Goal: Find specific page/section: Find specific page/section

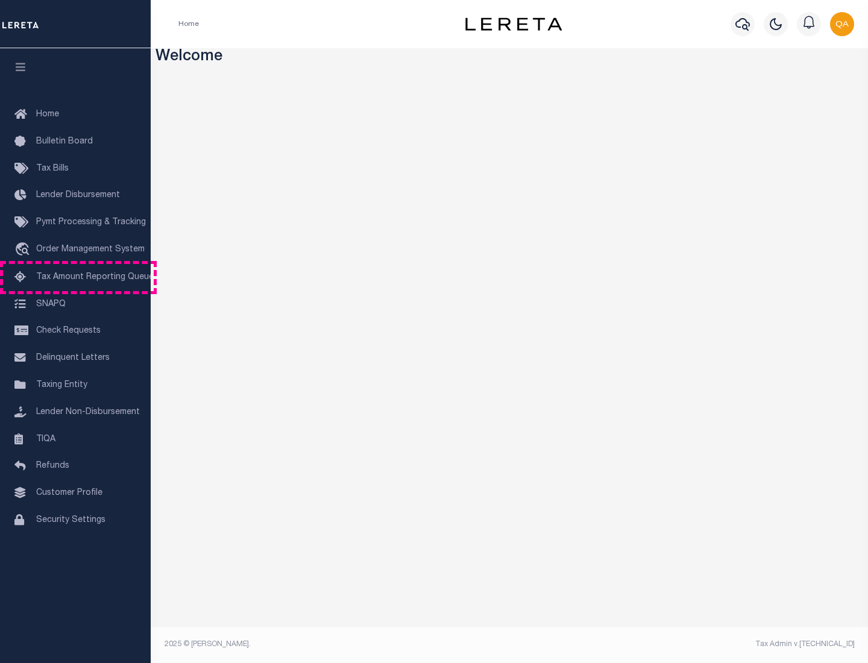
click at [75, 277] on span "Tax Amount Reporting Queue" at bounding box center [95, 277] width 118 height 8
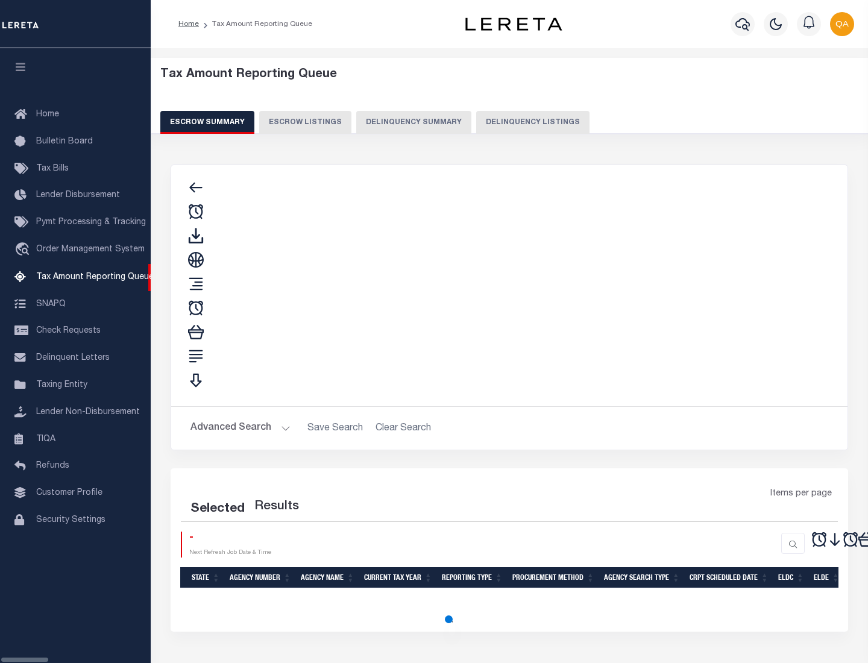
select select "100"
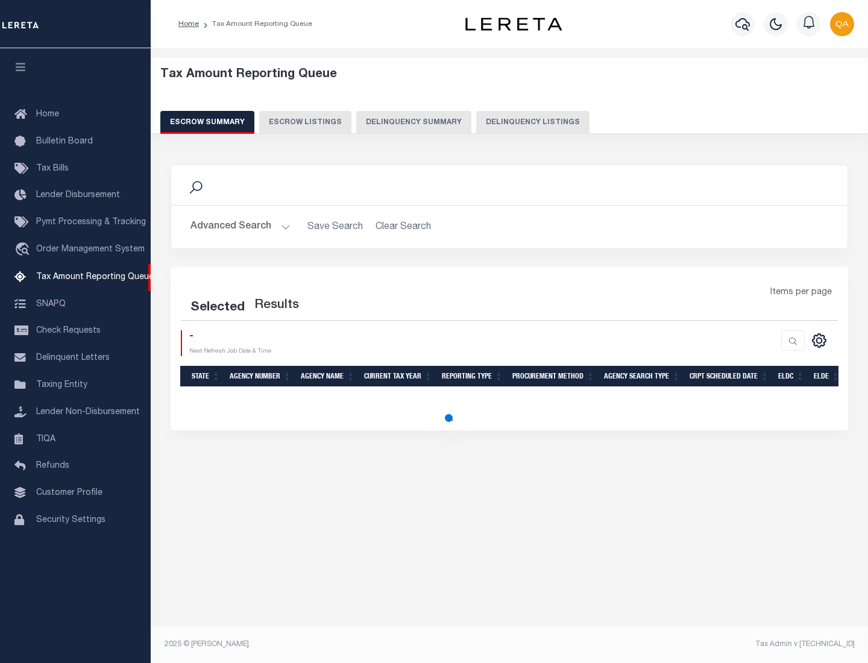
select select "100"
